Goal: Transaction & Acquisition: Purchase product/service

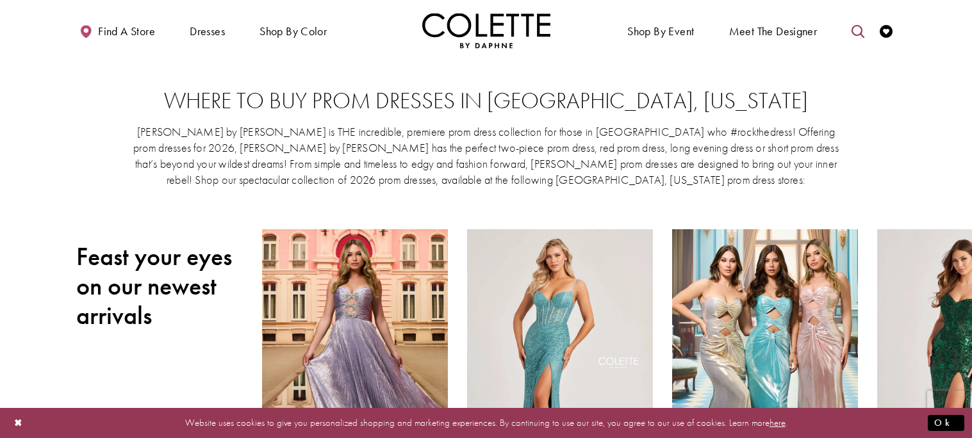
click at [859, 29] on icon "Toggle search" at bounding box center [858, 31] width 13 height 13
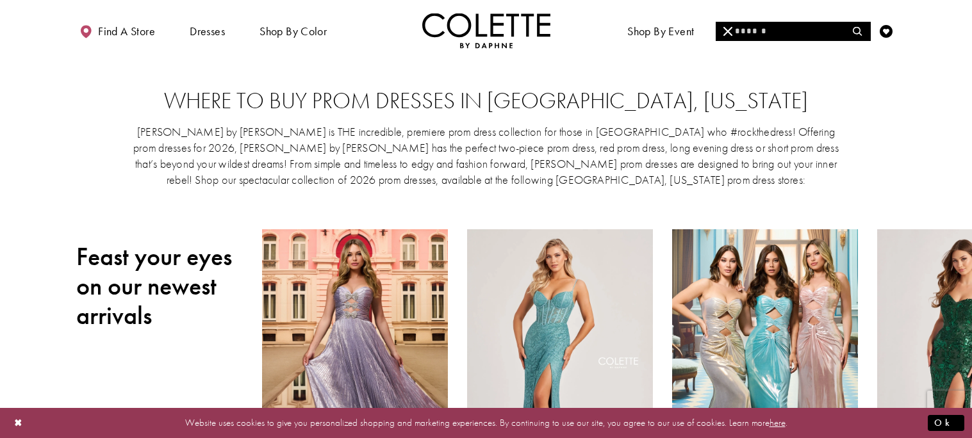
click at [770, 29] on input "Search" at bounding box center [793, 31] width 154 height 19
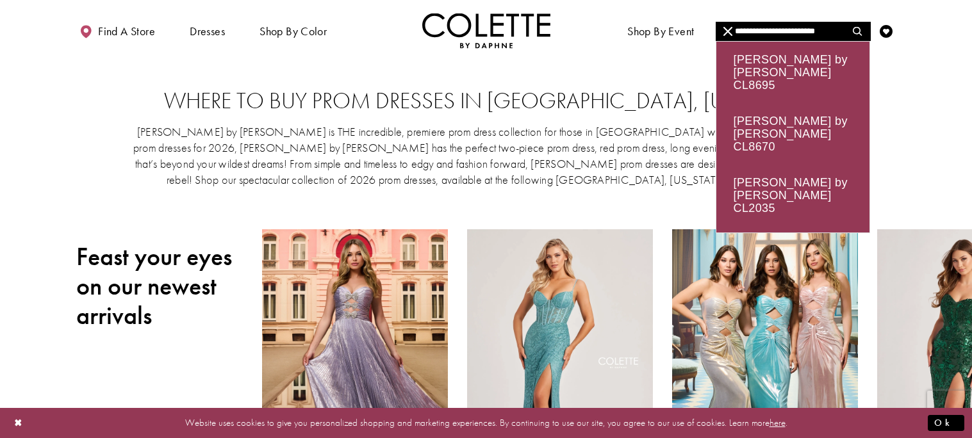
type input "**********"
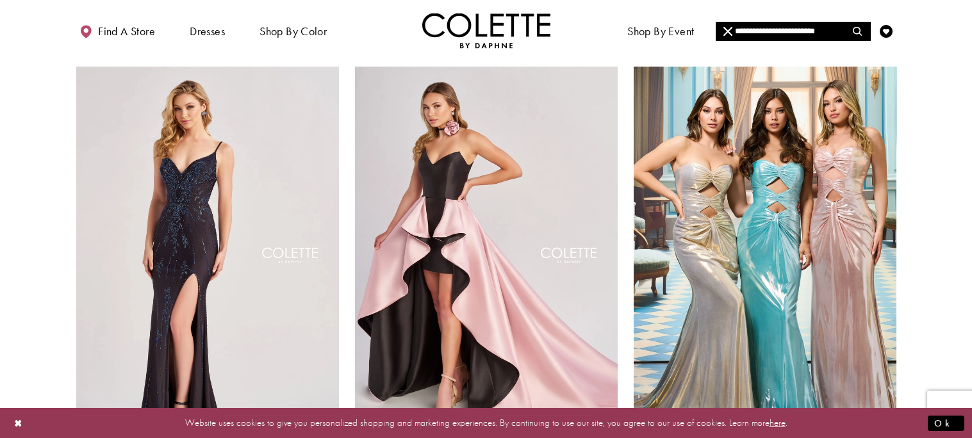
scroll to position [1470, 0]
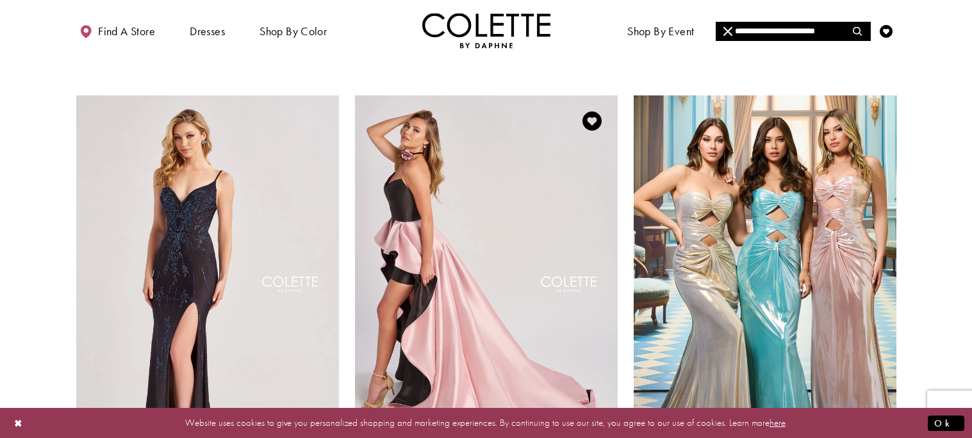
click at [488, 203] on img "Visit Colette by Daphne Style No. CL8695 Page" at bounding box center [486, 286] width 263 height 382
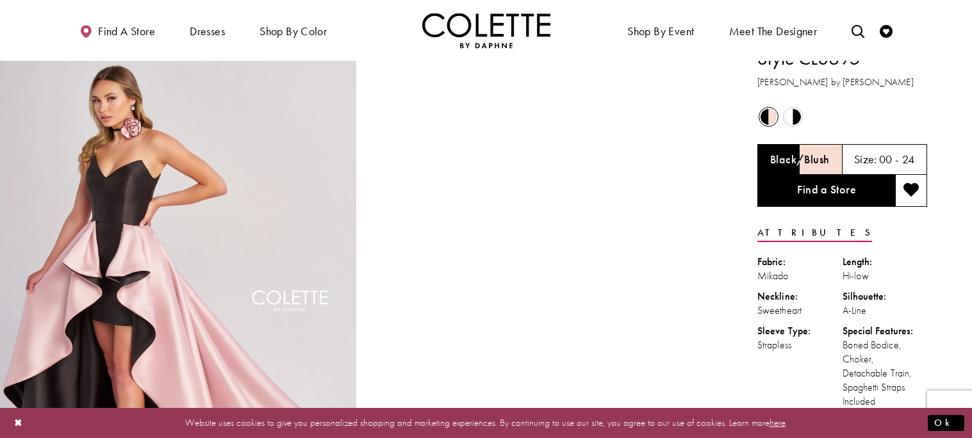
scroll to position [10, 0]
